Goal: Information Seeking & Learning: Learn about a topic

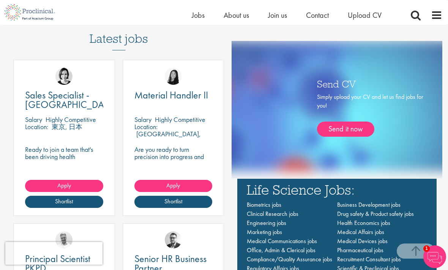
scroll to position [437, 0]
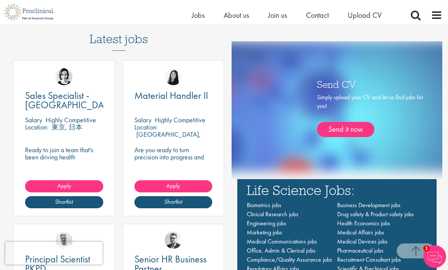
click at [140, 51] on h3 "Latest jobs" at bounding box center [119, 32] width 58 height 37
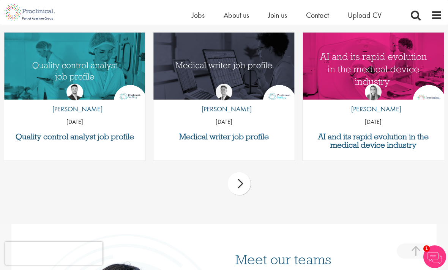
scroll to position [997, 0]
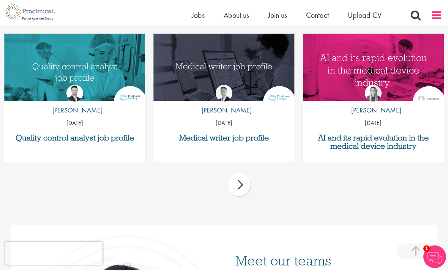
click at [433, 19] on span at bounding box center [435, 14] width 11 height 11
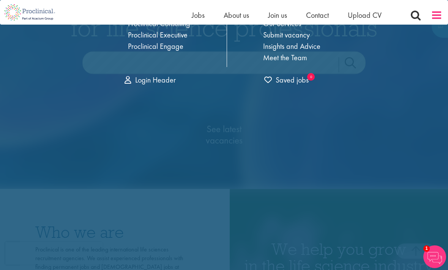
scroll to position [0, 0]
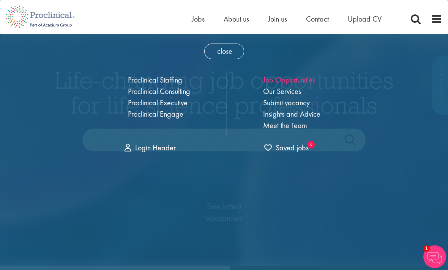
click at [301, 79] on link "Job Opportunities" at bounding box center [289, 80] width 52 height 10
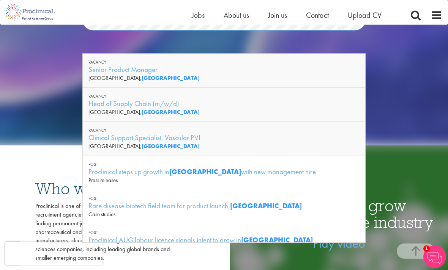
scroll to position [110, 0]
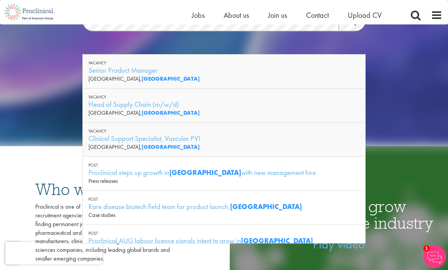
click at [350, 30] on link "Search" at bounding box center [354, 22] width 33 height 15
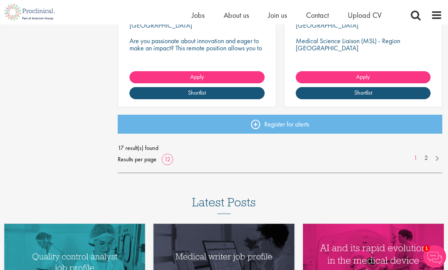
scroll to position [1039, 0]
click at [434, 159] on link at bounding box center [436, 158] width 11 height 8
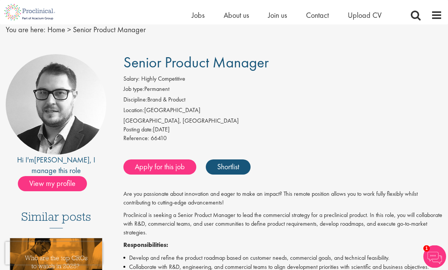
scroll to position [30, 0]
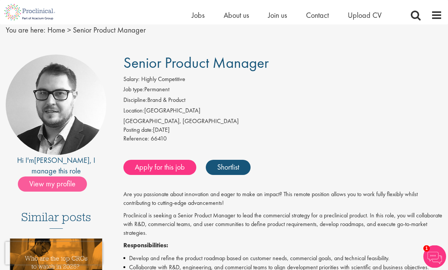
click at [67, 177] on span "View my profile" at bounding box center [52, 184] width 69 height 15
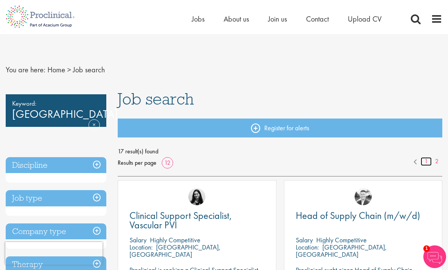
click at [427, 160] on link "1" at bounding box center [425, 161] width 11 height 9
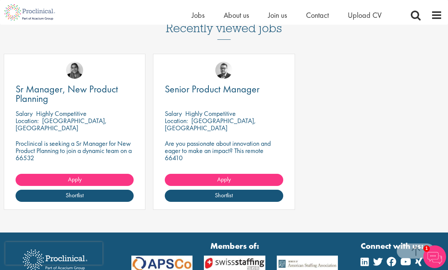
scroll to position [720, 0]
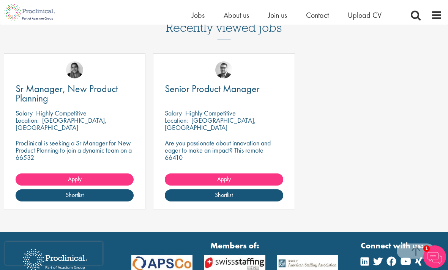
click at [109, 140] on p "Proclinical is seeking a Sr Manager for New Product Planning to join a dynamic …" at bounding box center [75, 151] width 118 height 22
click at [97, 82] on span "Sr Manager, New Product Planning" at bounding box center [67, 93] width 102 height 22
click at [118, 84] on link "Sr Manager, New Product Planning" at bounding box center [75, 93] width 118 height 19
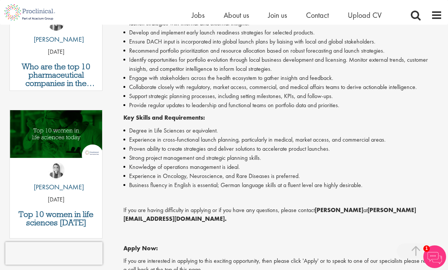
scroll to position [256, 0]
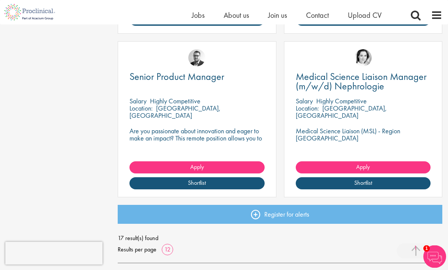
scroll to position [949, 0]
click at [210, 79] on span "Senior Product Manager" at bounding box center [176, 76] width 95 height 13
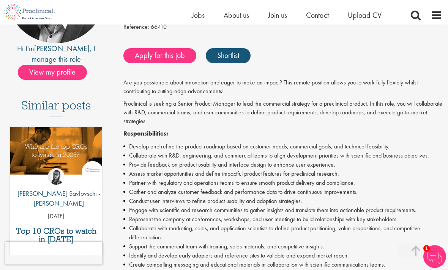
scroll to position [141, 0]
